Goal: Task Accomplishment & Management: Use online tool/utility

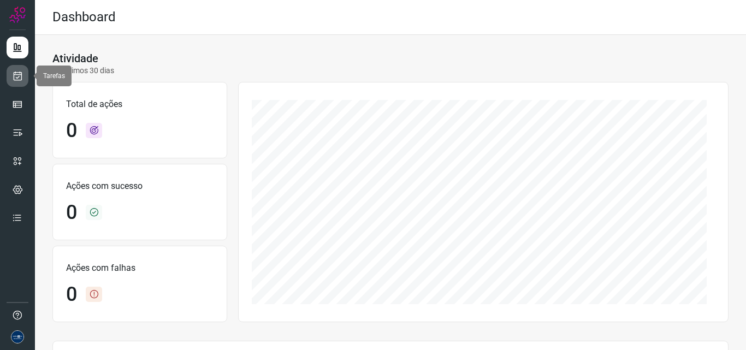
click at [22, 81] on link at bounding box center [18, 76] width 22 height 22
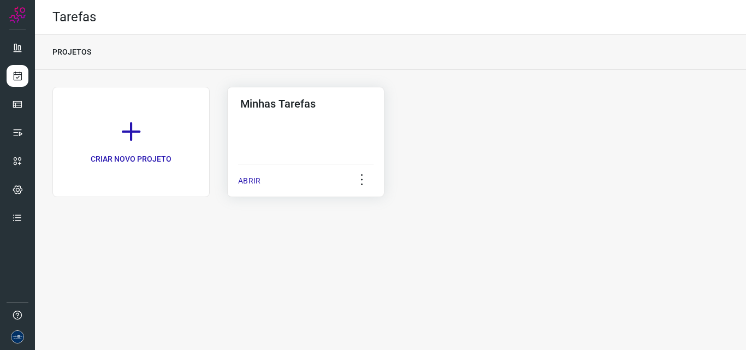
click at [257, 182] on p "ABRIR" at bounding box center [249, 180] width 22 height 11
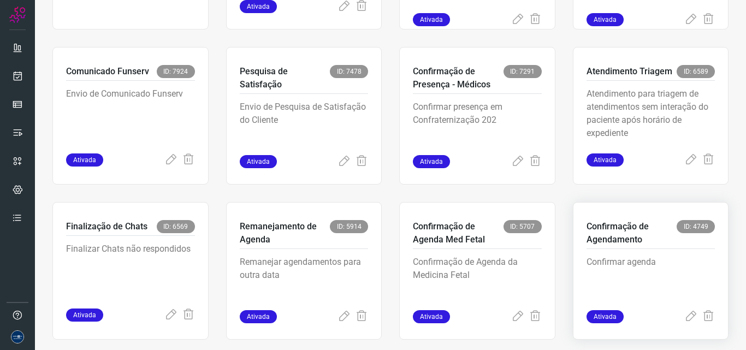
scroll to position [212, 0]
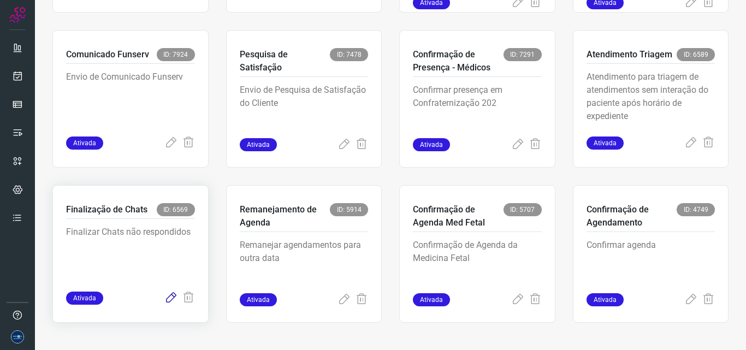
click at [172, 295] on icon at bounding box center [170, 298] width 13 height 13
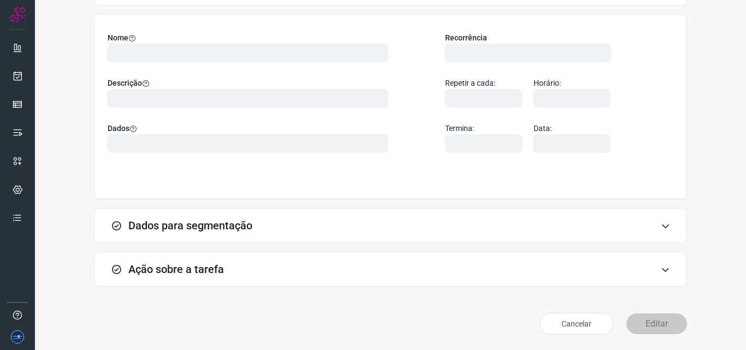
scroll to position [76, 0]
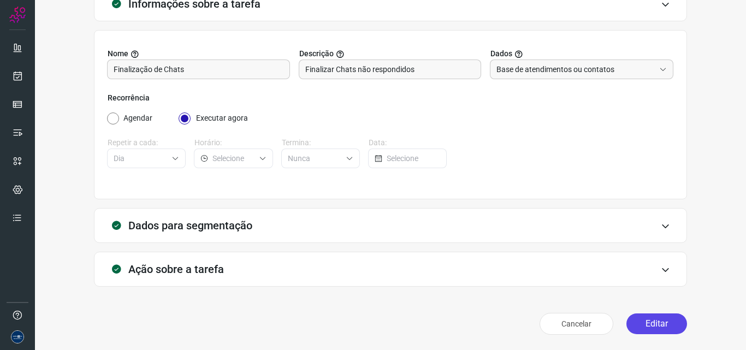
click at [652, 328] on button "Editar" at bounding box center [657, 324] width 61 height 21
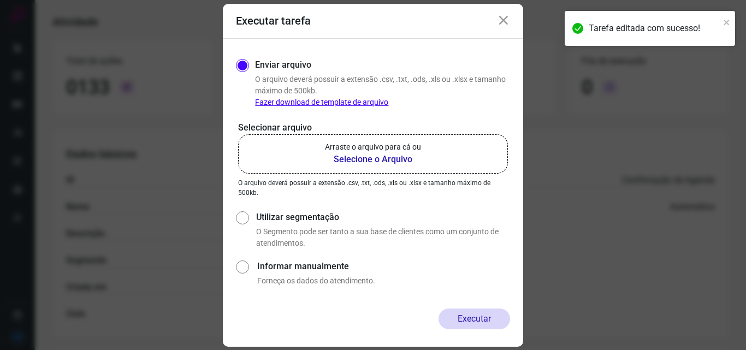
click at [283, 211] on label "Utilizar segmentação" at bounding box center [383, 217] width 254 height 13
click at [247, 210] on input "Utilizar segmentação" at bounding box center [241, 229] width 11 height 40
radio input "true"
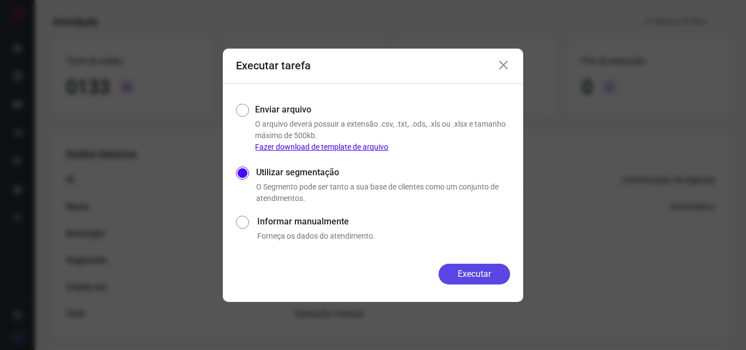
click at [478, 274] on button "Executar" at bounding box center [475, 274] width 72 height 21
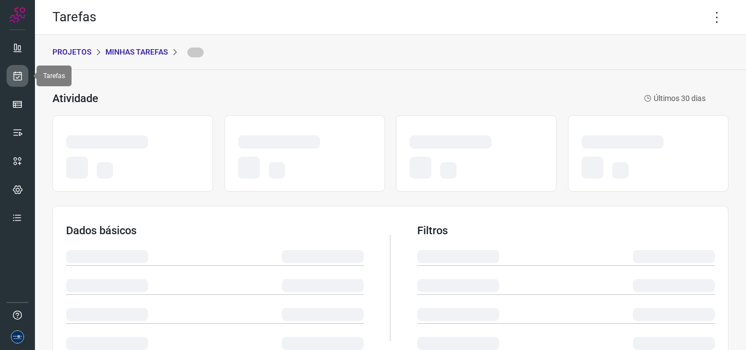
click at [17, 77] on icon at bounding box center [17, 75] width 11 height 11
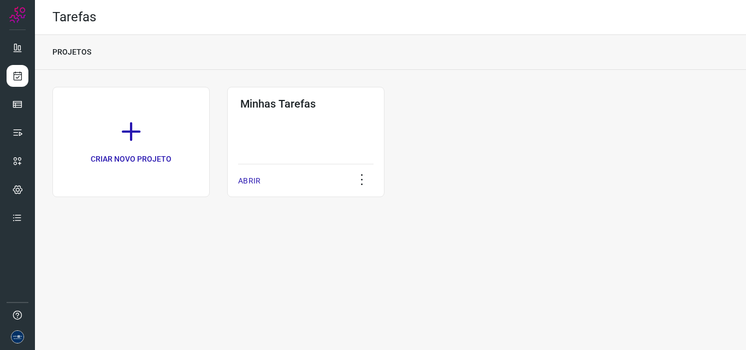
click at [492, 175] on div "CRIAR NOVO PROJETO Minhas Tarefas ABRIR" at bounding box center [390, 142] width 676 height 110
